Goal: Task Accomplishment & Management: Use online tool/utility

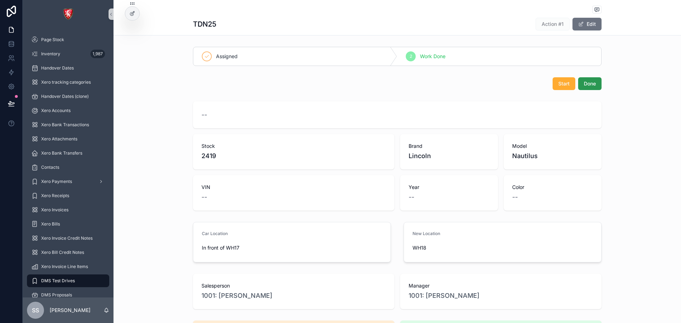
click at [592, 80] on span "Done" at bounding box center [589, 83] width 12 height 7
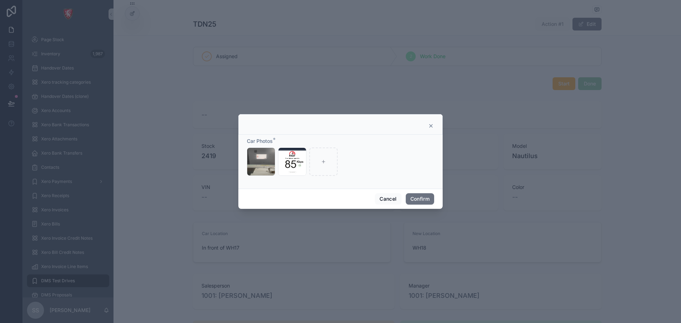
click at [429, 124] on icon at bounding box center [431, 126] width 6 height 6
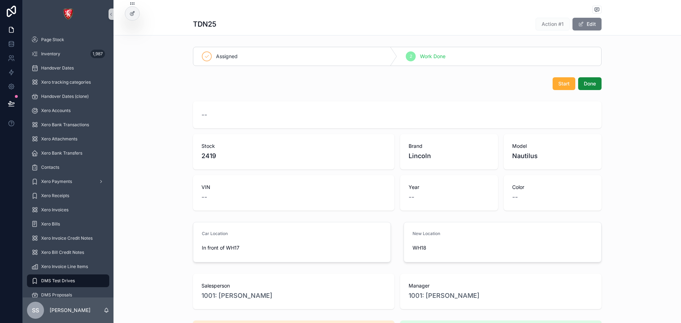
click at [594, 25] on button "Edit" at bounding box center [586, 24] width 29 height 13
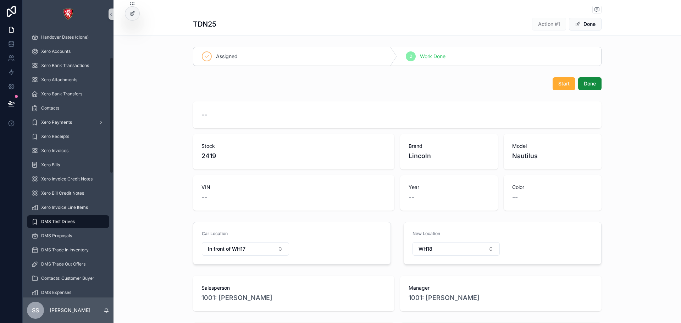
scroll to position [71, 0]
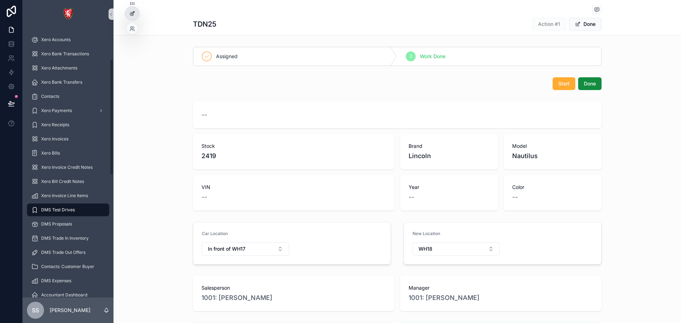
click at [136, 12] on div at bounding box center [132, 13] width 14 height 13
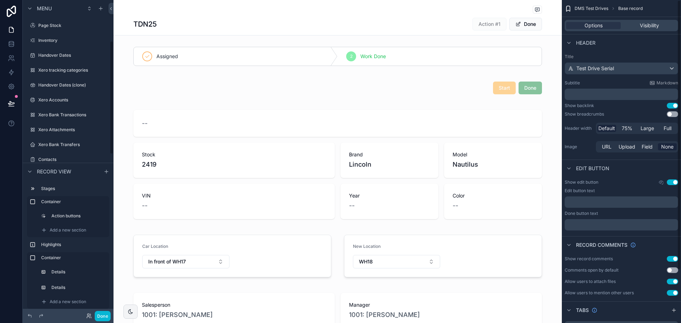
scroll to position [114, 0]
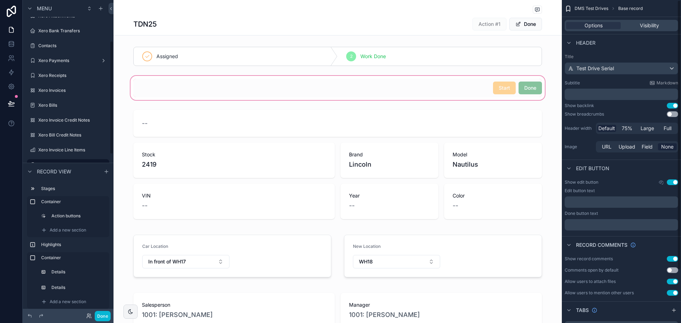
click at [527, 85] on div "scrollable content" at bounding box center [337, 87] width 448 height 27
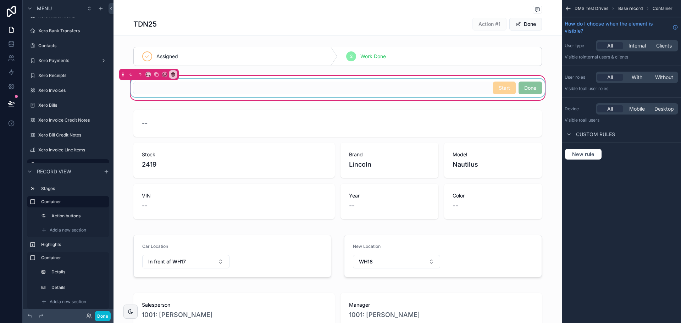
click at [502, 91] on div "scrollable content" at bounding box center [337, 88] width 417 height 18
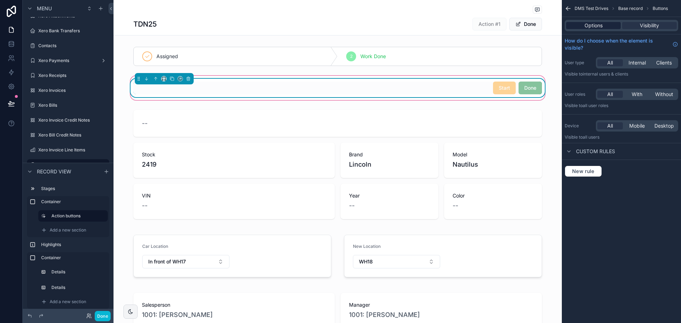
click at [605, 27] on div "Options" at bounding box center [593, 25] width 55 height 7
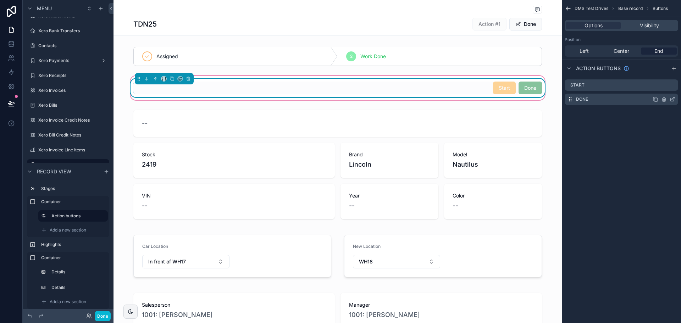
click at [669, 97] on icon "scrollable content" at bounding box center [672, 99] width 6 height 6
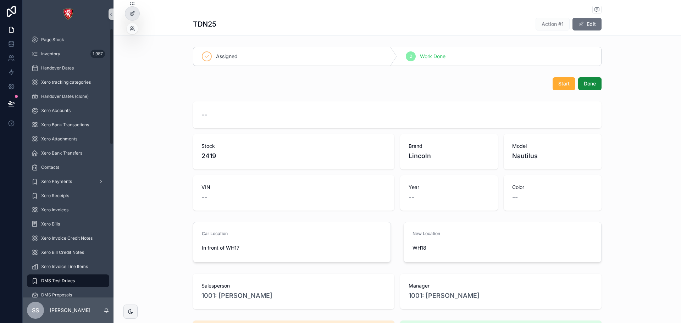
click at [139, 11] on div at bounding box center [132, 13] width 15 height 14
click at [136, 12] on div at bounding box center [132, 13] width 14 height 13
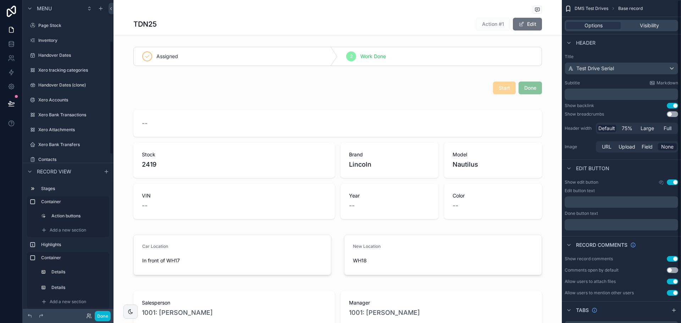
scroll to position [114, 0]
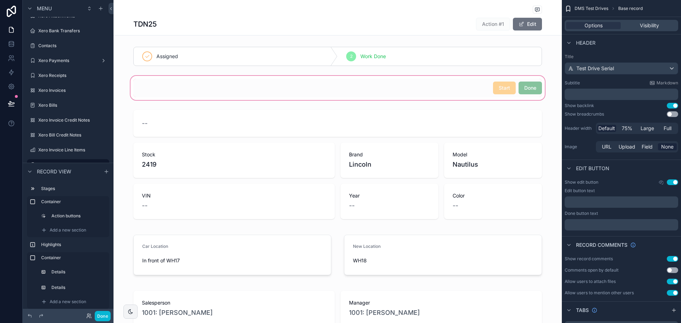
click at [521, 88] on div "scrollable content" at bounding box center [337, 87] width 448 height 27
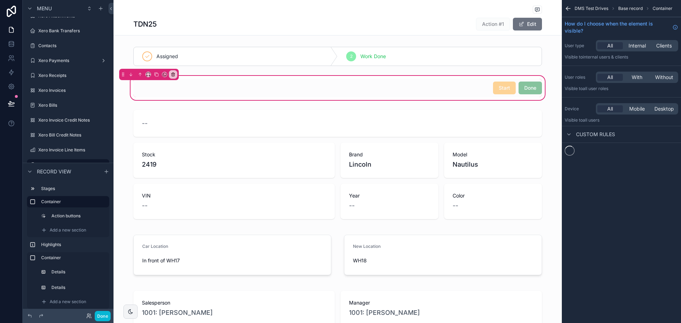
click at [521, 88] on div "scrollable content" at bounding box center [337, 88] width 417 height 18
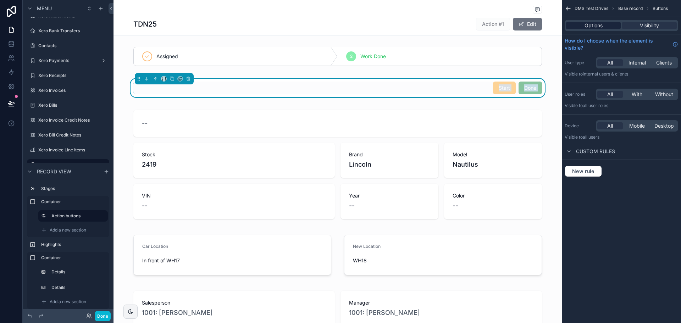
click at [589, 26] on span "Options" at bounding box center [593, 25] width 18 height 7
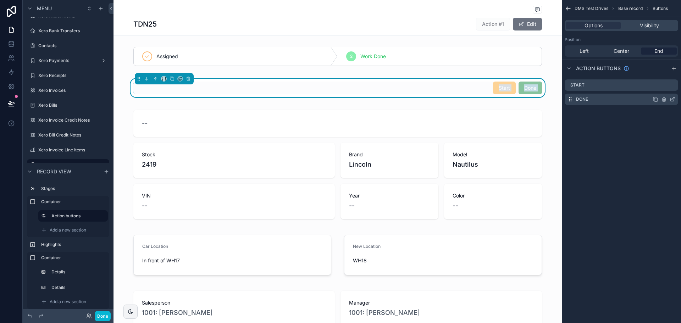
click at [670, 99] on icon "scrollable content" at bounding box center [672, 99] width 6 height 6
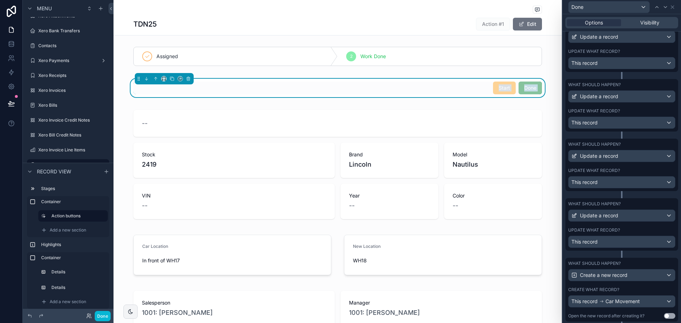
scroll to position [268, 0]
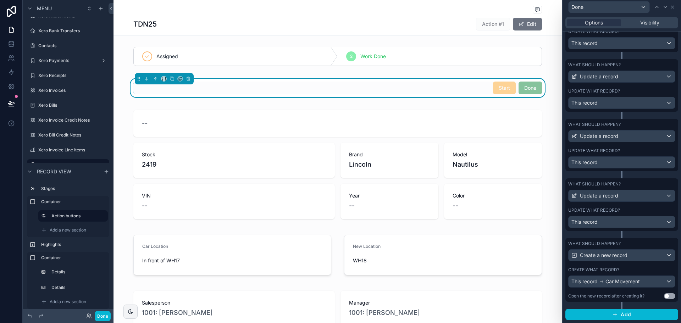
click at [613, 269] on label "Create what record?" at bounding box center [593, 270] width 51 height 6
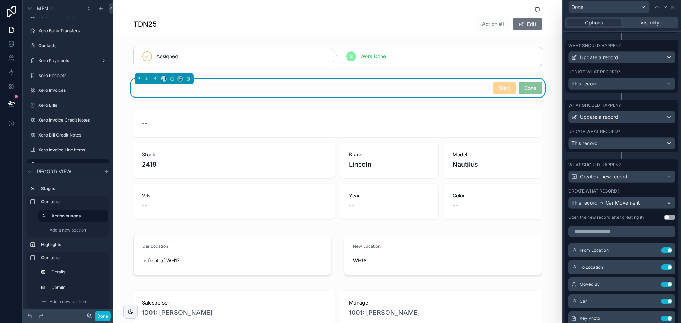
scroll to position [410, 0]
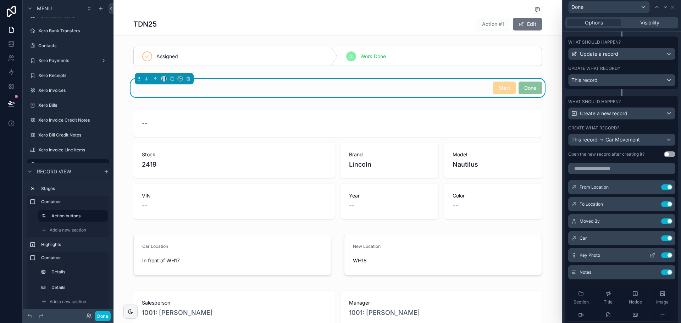
click at [647, 256] on button at bounding box center [652, 255] width 11 height 6
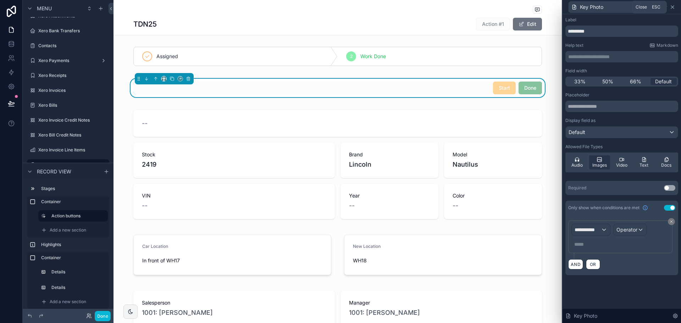
click at [671, 8] on icon at bounding box center [672, 7] width 3 height 3
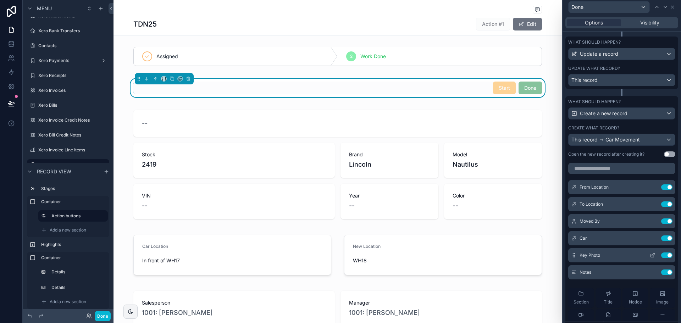
click at [649, 255] on icon at bounding box center [652, 255] width 6 height 6
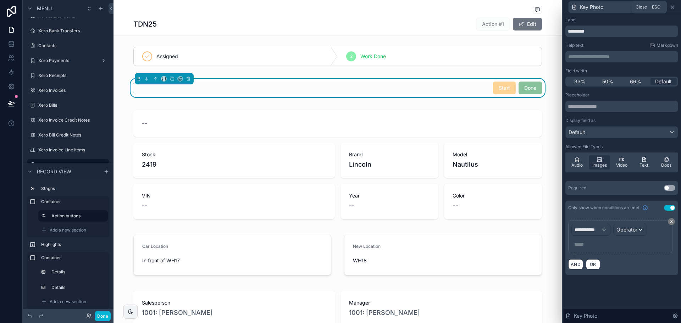
click at [674, 7] on icon at bounding box center [672, 7] width 6 height 6
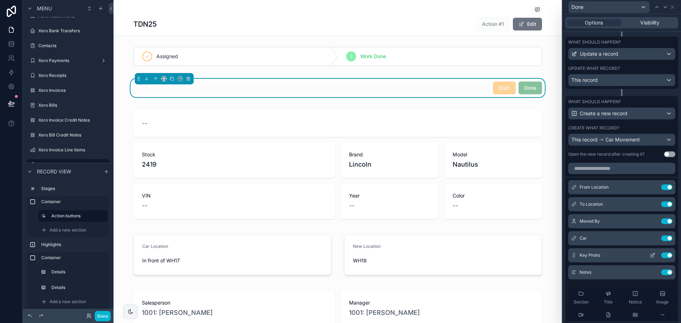
click at [649, 254] on icon at bounding box center [652, 255] width 6 height 6
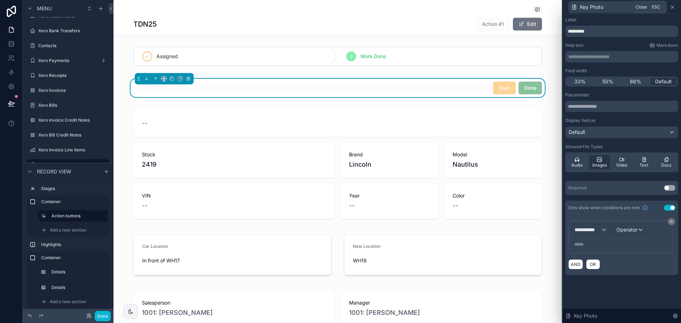
click at [671, 10] on icon at bounding box center [672, 7] width 6 height 6
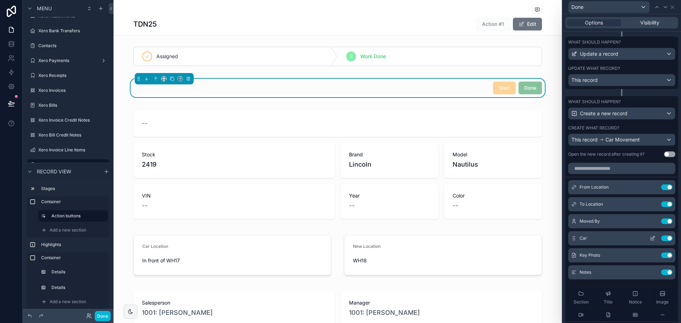
click at [650, 240] on icon at bounding box center [651, 238] width 3 height 3
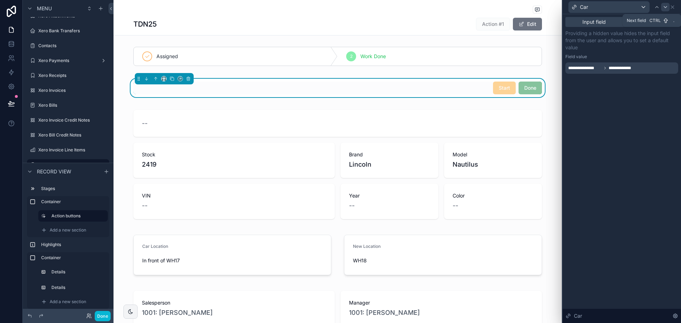
click at [669, 9] on div at bounding box center [665, 7] width 9 height 9
